Goal: Task Accomplishment & Management: Complete application form

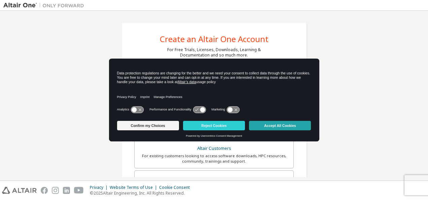
click at [270, 126] on button "Accept All Cookies" at bounding box center [280, 125] width 62 height 9
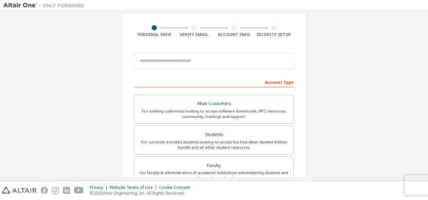
scroll to position [45, 0]
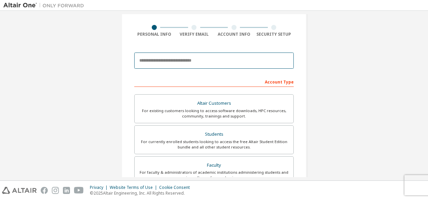
click at [193, 67] on input "email" at bounding box center [214, 60] width 160 height 16
type input "**********"
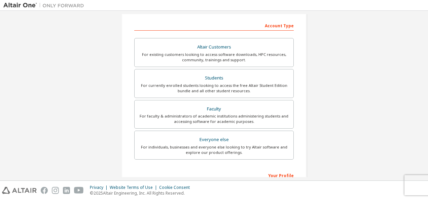
scroll to position [102, 0]
click at [202, 83] on div "For currently enrolled students looking to access the free Altair Student Editi…" at bounding box center [214, 87] width 151 height 11
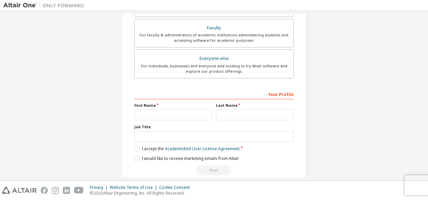
scroll to position [192, 0]
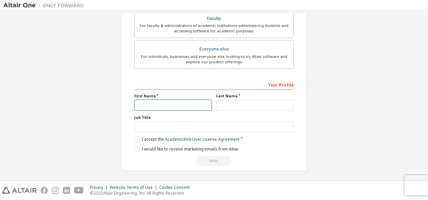
click at [172, 102] on input "text" at bounding box center [173, 105] width 78 height 11
click at [162, 105] on input "text" at bounding box center [173, 105] width 78 height 11
type input "**********"
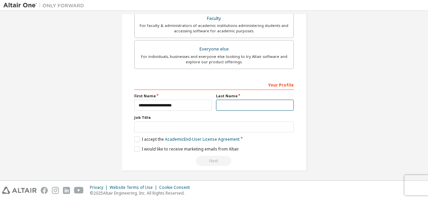
click at [217, 104] on input "text" at bounding box center [255, 105] width 78 height 11
type input "**********"
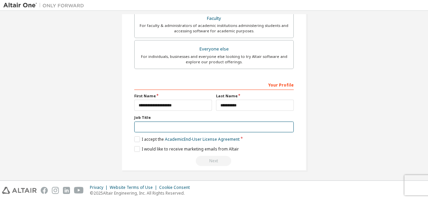
click at [189, 128] on input "text" at bounding box center [214, 126] width 160 height 11
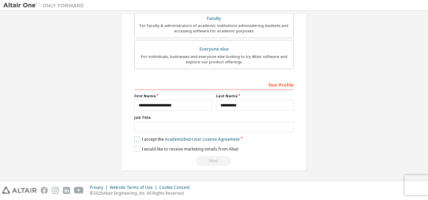
click at [137, 140] on label "I accept the Academic End-User License Agreement" at bounding box center [186, 139] width 105 height 6
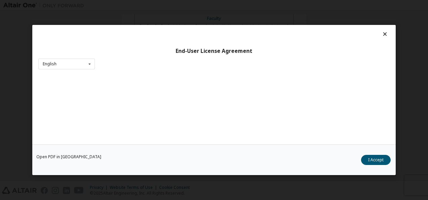
click at [137, 147] on div "Open PDF in New Tab I Accept" at bounding box center [213, 159] width 363 height 31
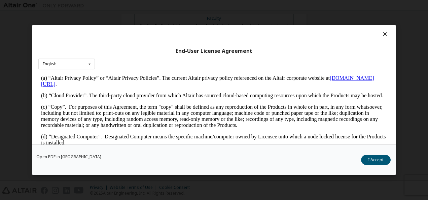
scroll to position [0, 0]
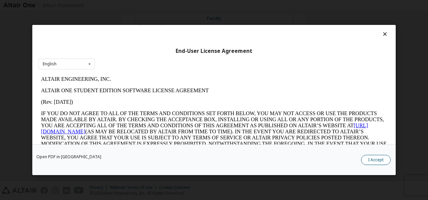
click at [374, 159] on button "I Accept" at bounding box center [376, 160] width 30 height 10
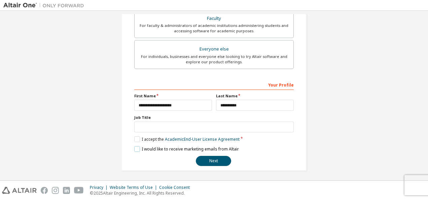
click at [136, 146] on label "I would like to receive marketing emails from Altair" at bounding box center [186, 149] width 105 height 6
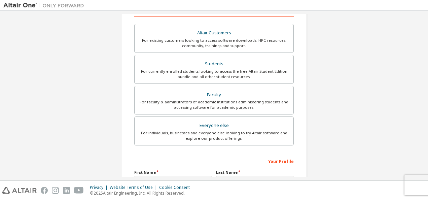
scroll to position [192, 0]
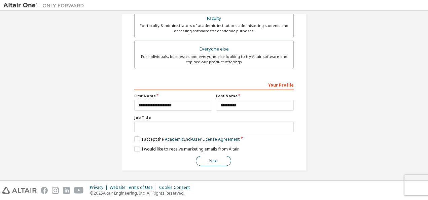
click at [208, 156] on button "Next" at bounding box center [213, 161] width 35 height 10
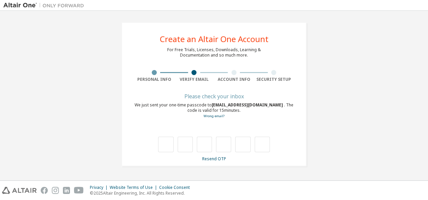
scroll to position [0, 0]
type input "*"
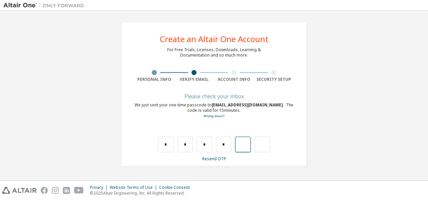
type input "*"
